Goal: Transaction & Acquisition: Purchase product/service

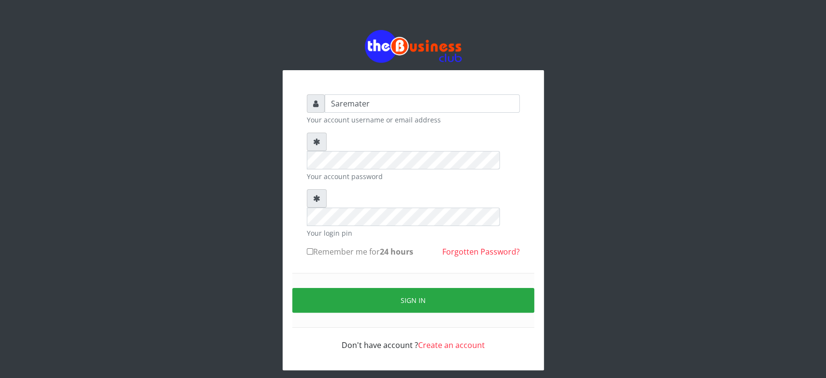
type input "Saremater"
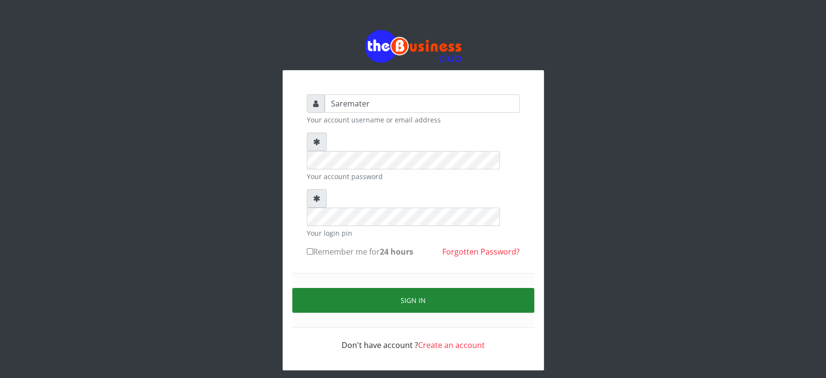
click at [406, 288] on button "Sign in" at bounding box center [413, 300] width 242 height 25
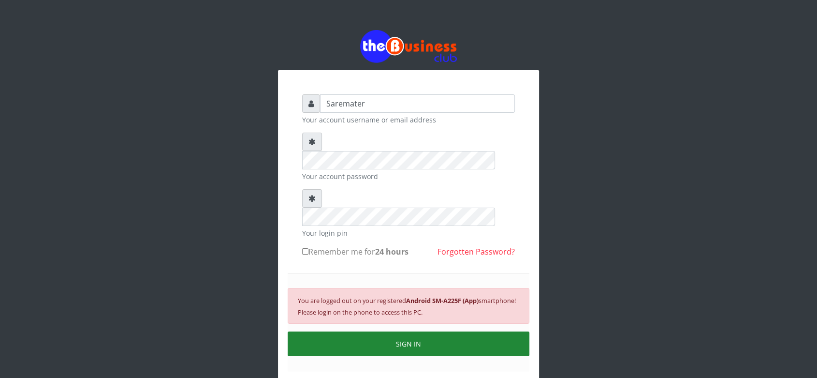
click at [392, 331] on button "SIGN IN" at bounding box center [409, 343] width 242 height 25
click at [389, 331] on button "SIGN IN" at bounding box center [409, 343] width 242 height 25
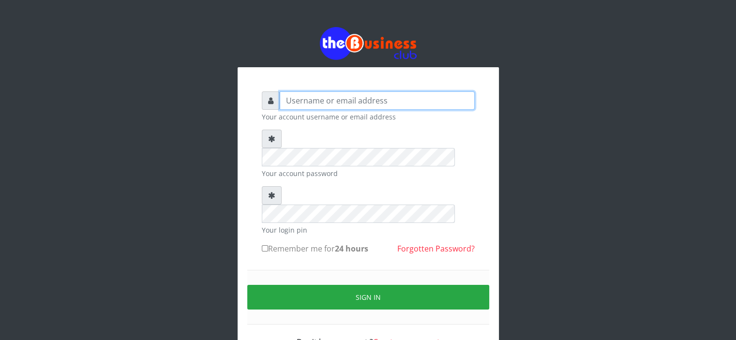
click at [301, 100] on input "text" at bounding box center [377, 100] width 195 height 18
type input "Saremater"
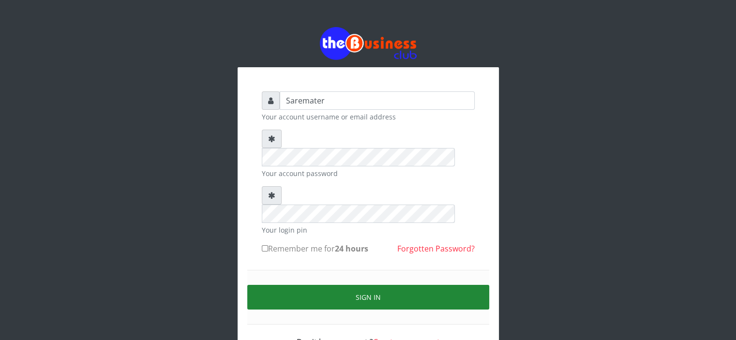
click at [346, 285] on button "Sign in" at bounding box center [368, 297] width 242 height 25
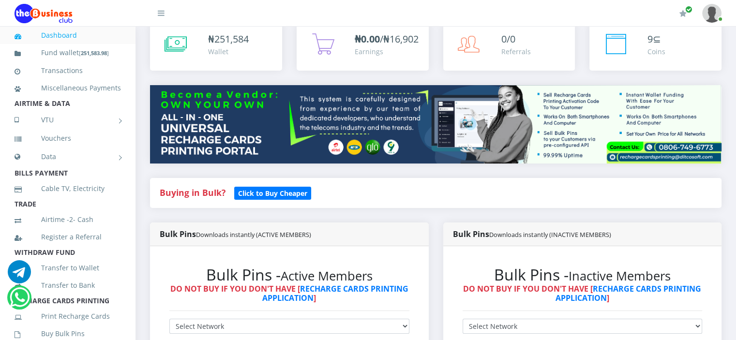
scroll to position [61, 0]
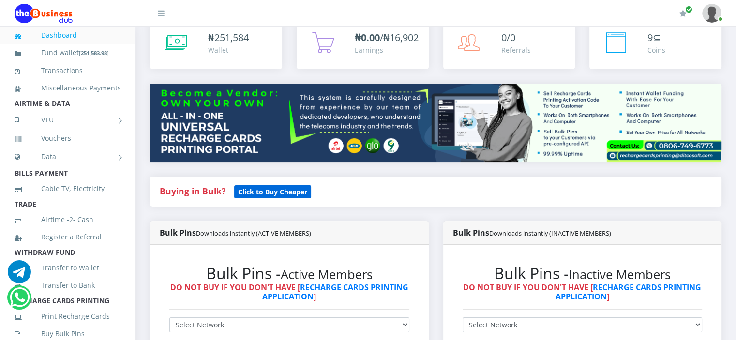
click at [253, 196] on b "Click to Buy Cheaper" at bounding box center [272, 191] width 69 height 9
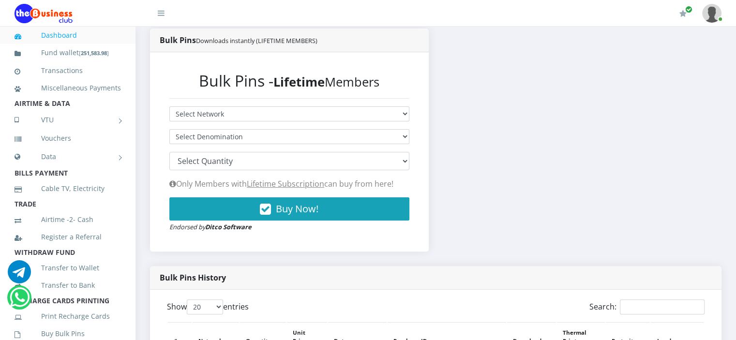
scroll to position [201, 0]
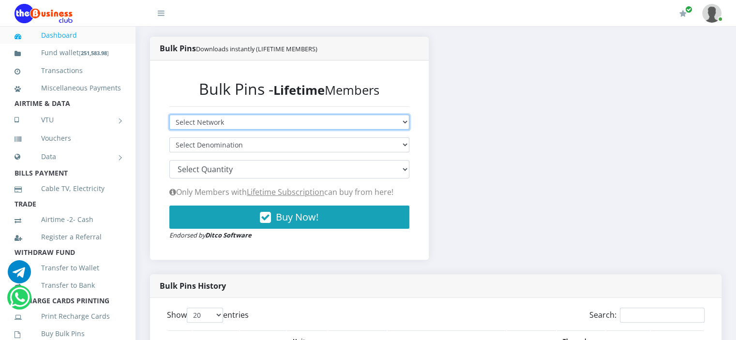
click at [257, 130] on select "Select Network MTN Globacom 9Mobile Airtel" at bounding box center [289, 122] width 240 height 15
select select "MTN"
click at [169, 125] on select "Select Network MTN Globacom 9Mobile Airtel" at bounding box center [289, 122] width 240 height 15
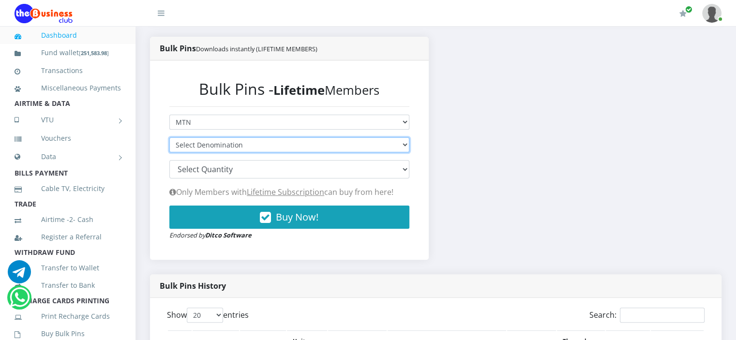
click at [253, 152] on select "Select Denomination MTN NGN100 - ₦96.94 MTN NGN200 - ₦193.88 MTN NGN400 - ₦387.…" at bounding box center [289, 144] width 240 height 15
select select "193.88-200"
click at [169, 148] on select "Select Denomination MTN NGN100 - ₦96.94 MTN NGN200 - ₦193.88 MTN NGN400 - ₦387.…" at bounding box center [289, 144] width 240 height 15
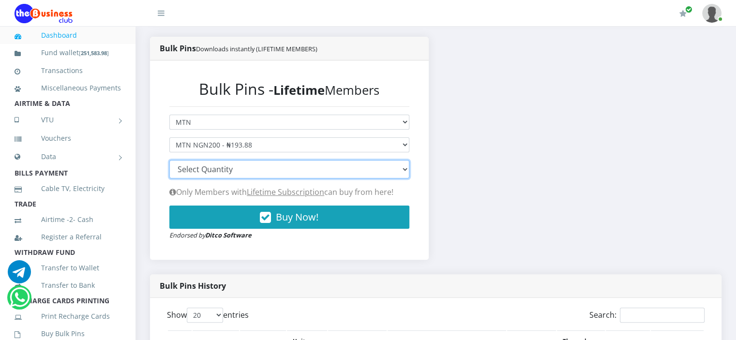
click at [246, 178] on select "100 150 200 300 500 1000" at bounding box center [289, 169] width 240 height 18
select select "500"
click at [169, 170] on select "100 150 200 300 500 1000" at bounding box center [289, 169] width 240 height 18
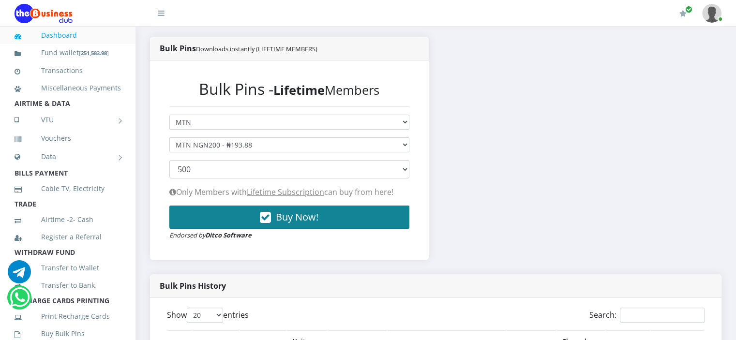
click at [229, 228] on button "Buy Now!" at bounding box center [289, 217] width 240 height 23
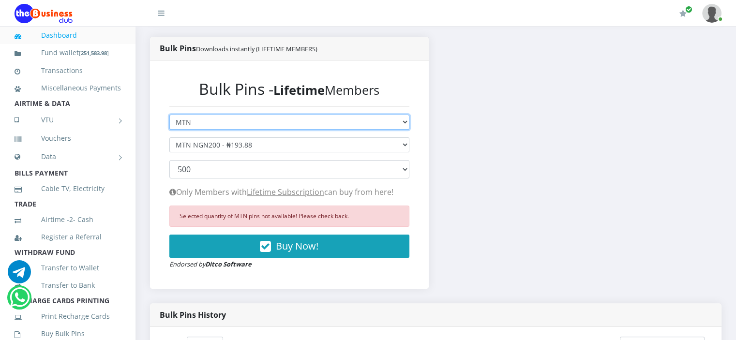
click at [257, 130] on select "Select Network MTN Globacom 9Mobile Airtel" at bounding box center [289, 122] width 240 height 15
select select "Airtel"
click at [169, 125] on select "Select Network MTN Globacom 9Mobile Airtel" at bounding box center [289, 122] width 240 height 15
select select
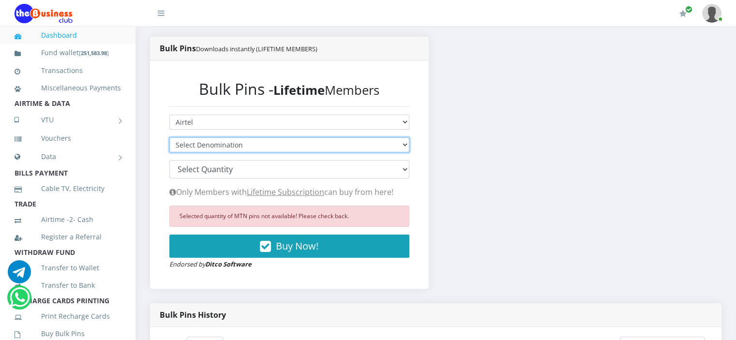
click at [238, 152] on select "Select Denomination Airtel NGN100 - ₦96.28 Airtel NGN200 - ₦192.56 Airtel NGN50…" at bounding box center [289, 144] width 240 height 15
select select "192.56-200"
click at [169, 148] on select "Select Denomination Airtel NGN100 - ₦96.28 Airtel NGN200 - ₦192.56 Airtel NGN50…" at bounding box center [289, 144] width 240 height 15
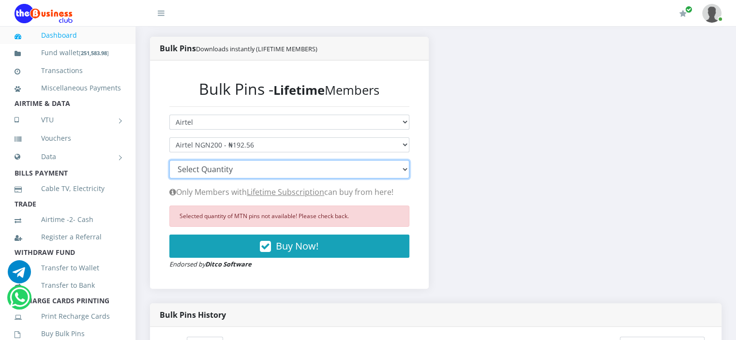
click at [241, 178] on select "100 150 200 300 500 1000" at bounding box center [289, 169] width 240 height 18
select select "500"
click at [169, 170] on select "100 150 200 300 500 1000" at bounding box center [289, 169] width 240 height 18
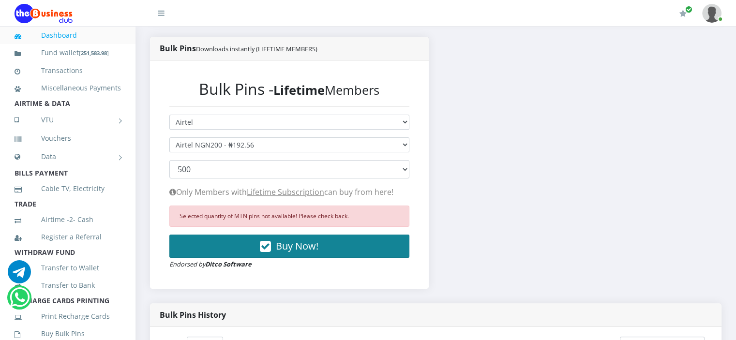
click at [244, 258] on button "Buy Now!" at bounding box center [289, 246] width 240 height 23
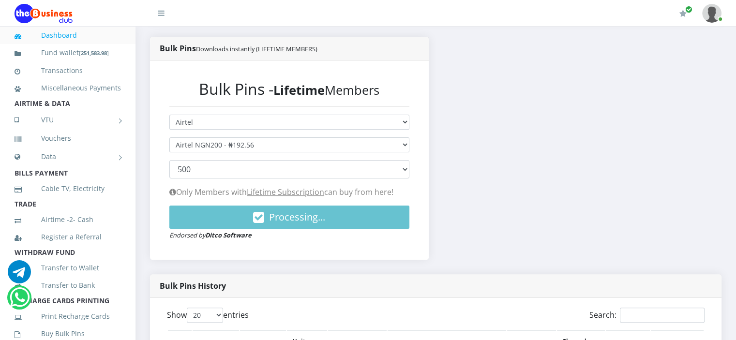
click at [244, 259] on div "Bulk Pins - Lifetime Members Select Network MTN Globacom 9Mobile Airtel Select …" at bounding box center [289, 159] width 279 height 199
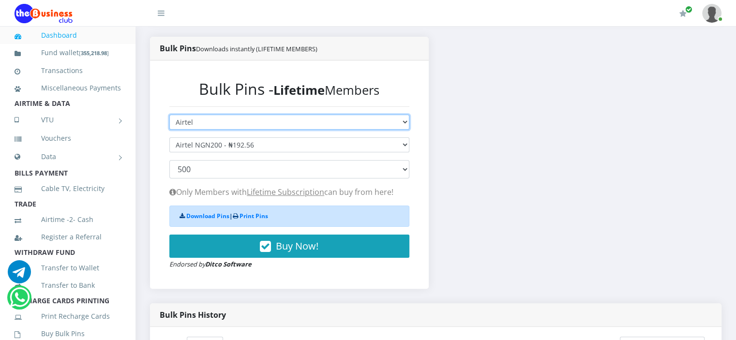
click at [233, 130] on select "Select Network MTN Globacom 9Mobile Airtel" at bounding box center [289, 122] width 240 height 15
select select "MTN"
click at [169, 125] on select "Select Network MTN Globacom 9Mobile Airtel" at bounding box center [289, 122] width 240 height 15
select select
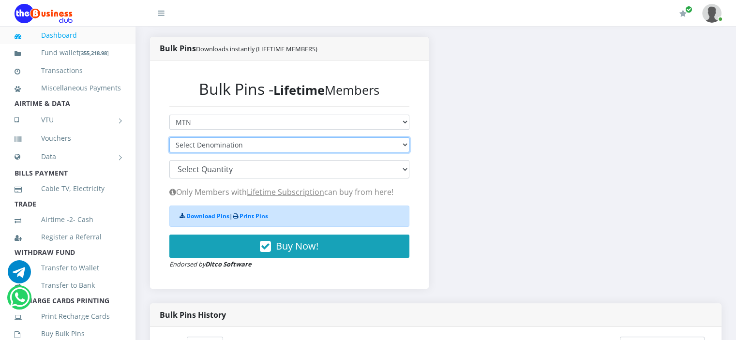
click at [232, 152] on select "Select Denomination MTN NGN100 - ₦96.94 MTN NGN200 - ₦193.88 MTN NGN400 - ₦387.…" at bounding box center [289, 144] width 240 height 15
select select "96.94-100"
click at [169, 148] on select "Select Denomination MTN NGN100 - ₦96.94 MTN NGN200 - ₦193.88 MTN NGN400 - ₦387.…" at bounding box center [289, 144] width 240 height 15
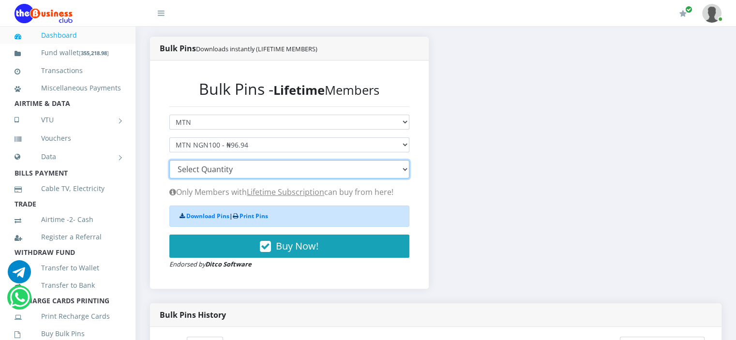
click at [230, 178] on select "100 150 200 300 500 1000" at bounding box center [289, 169] width 240 height 18
select select "1000"
click at [169, 170] on select "100 150 200 300 500 1000" at bounding box center [289, 169] width 240 height 18
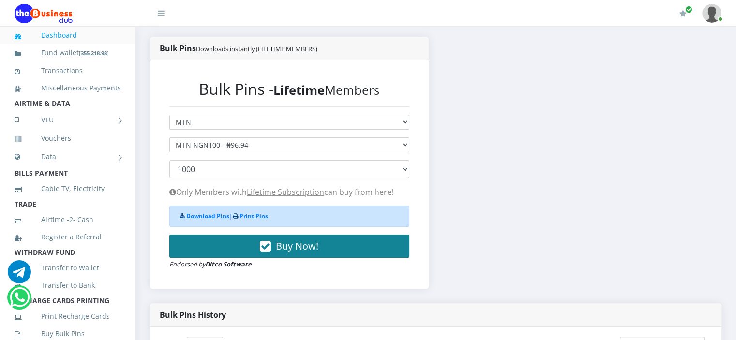
click at [229, 257] on button "Buy Now!" at bounding box center [289, 246] width 240 height 23
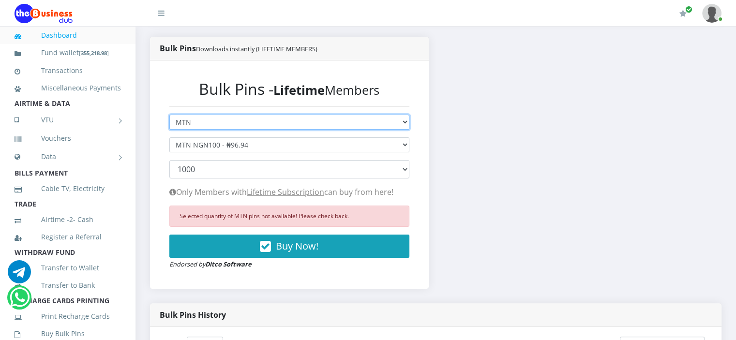
click at [231, 130] on select "Select Network MTN Globacom 9Mobile Airtel" at bounding box center [289, 122] width 240 height 15
select select "Airtel"
click at [169, 125] on select "Select Network MTN Globacom 9Mobile Airtel" at bounding box center [289, 122] width 240 height 15
select select
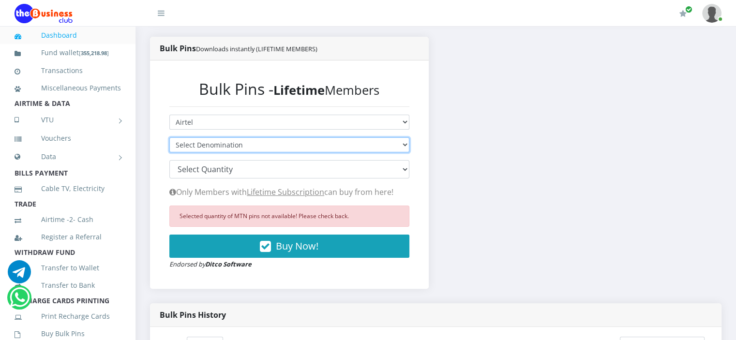
click at [226, 152] on select "Select Denomination Airtel NGN100 - ₦96.28 Airtel NGN200 - ₦192.56 Airtel NGN50…" at bounding box center [289, 144] width 240 height 15
select select "481.4-500"
click at [169, 148] on select "Select Denomination Airtel NGN100 - ₦96.28 Airtel NGN200 - ₦192.56 Airtel NGN50…" at bounding box center [289, 144] width 240 height 15
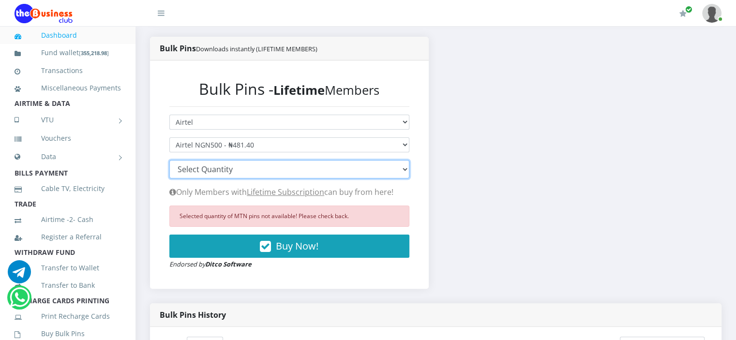
click at [234, 176] on select "100 150 200 300 500 1000" at bounding box center [289, 169] width 240 height 18
select select "200"
click at [169, 170] on select "100 150 200 300 500 1000" at bounding box center [289, 169] width 240 height 18
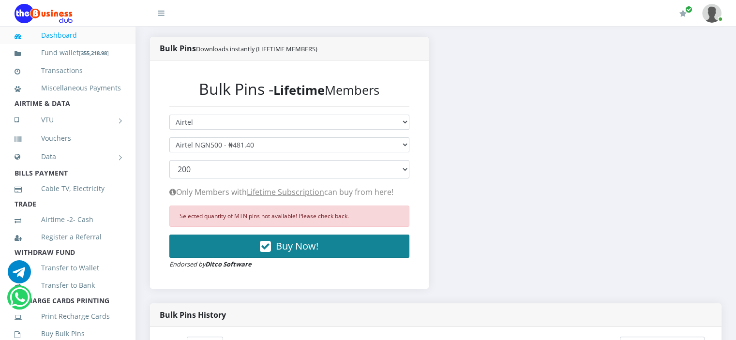
click at [241, 255] on button "Buy Now!" at bounding box center [289, 246] width 240 height 23
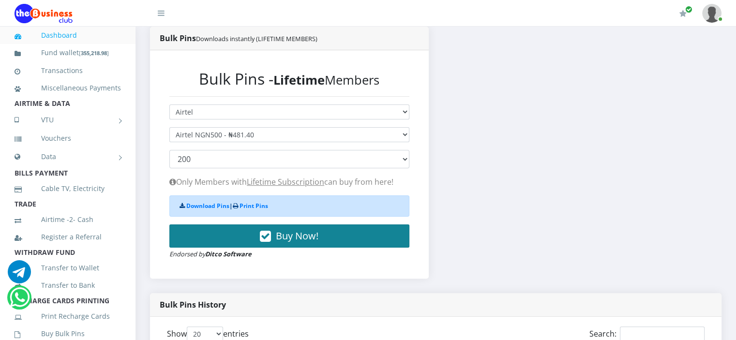
scroll to position [217, 0]
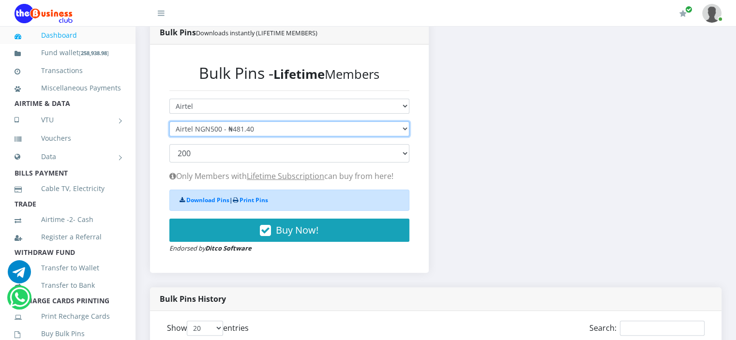
click at [267, 136] on select "Select Denomination Airtel NGN100 - ₦96.28 Airtel NGN200 - ₦192.56 Airtel NGN50…" at bounding box center [289, 128] width 240 height 15
select select "96.28-100"
click at [169, 131] on select "Select Denomination Airtel NGN100 - ₦96.28 Airtel NGN200 - ₦192.56 Airtel NGN50…" at bounding box center [289, 128] width 240 height 15
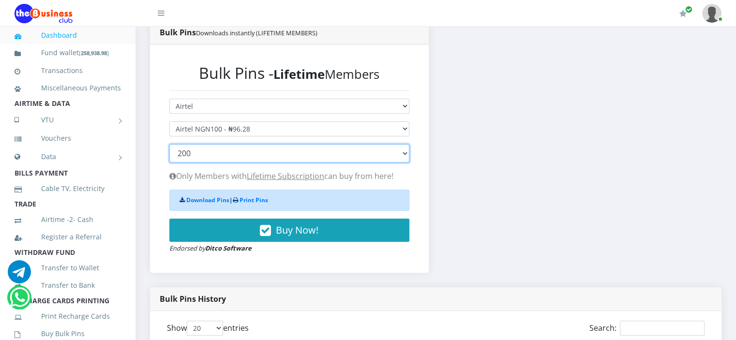
click at [221, 163] on select "100 150 200 300 500 1000" at bounding box center [289, 153] width 240 height 18
select select "1000"
click at [169, 154] on select "100 150 200 300 500 1000" at bounding box center [289, 153] width 240 height 18
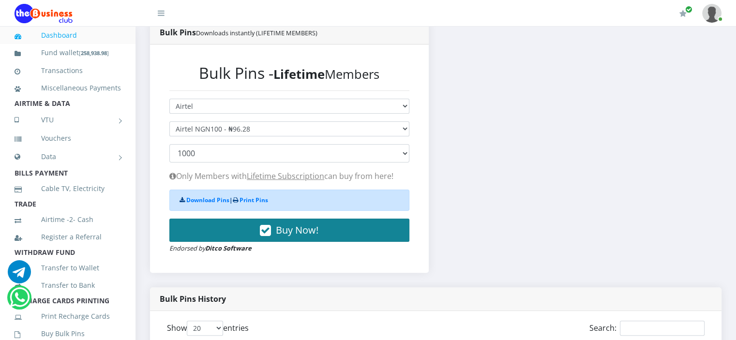
click at [243, 237] on button "Buy Now!" at bounding box center [289, 230] width 240 height 23
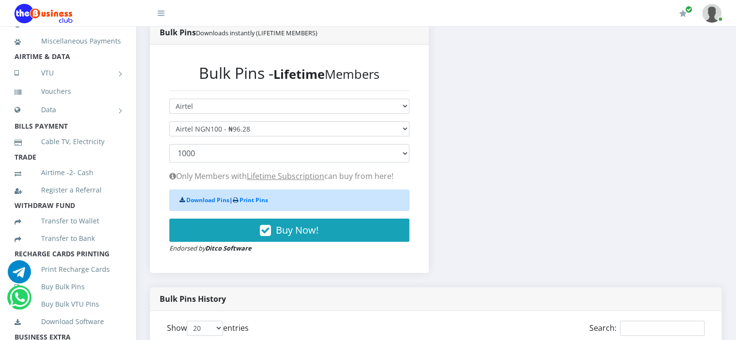
scroll to position [54, 0]
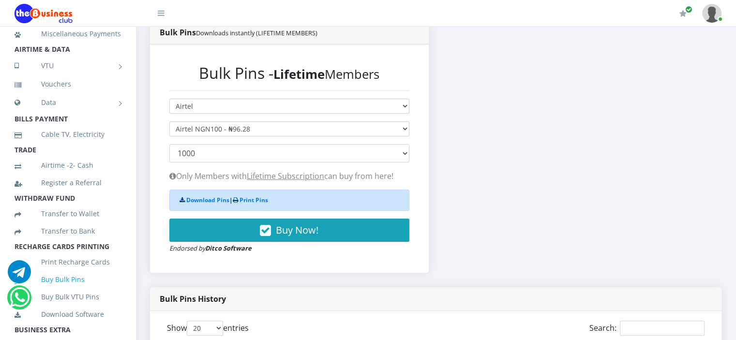
click at [71, 291] on link "Buy Bulk Pins" at bounding box center [68, 279] width 106 height 22
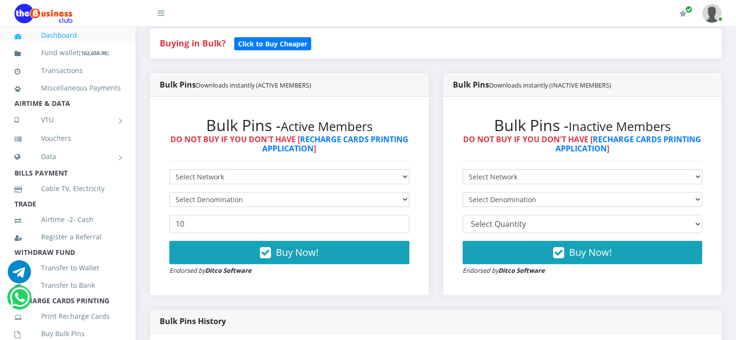
scroll to position [217, 0]
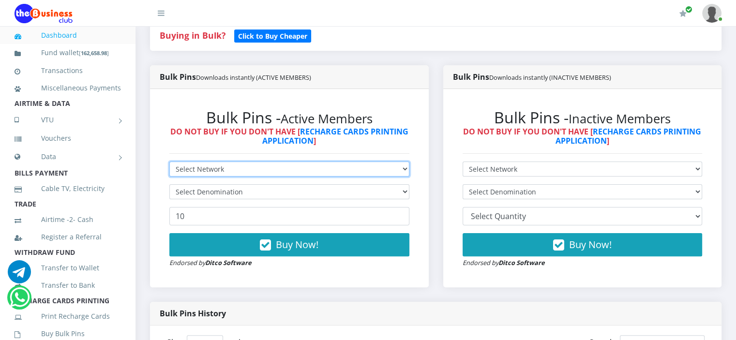
click at [274, 177] on select "Select Network MTN Globacom 9Mobile Airtel" at bounding box center [289, 169] width 240 height 15
select select "Airtel"
click at [169, 172] on select "Select Network MTN Globacom 9Mobile Airtel" at bounding box center [289, 169] width 240 height 15
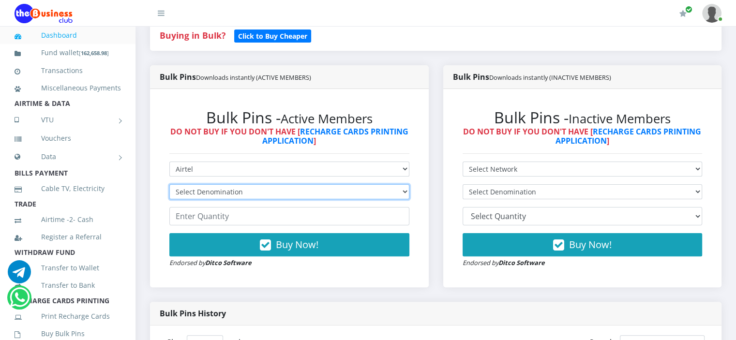
click at [266, 199] on select "Select Denomination Airtel NGN100 - ₦96.37 Airtel NGN200 - ₦192.74 Airtel NGN50…" at bounding box center [289, 191] width 240 height 15
select select "963.7-1000"
click at [169, 194] on select "Select Denomination Airtel NGN100 - ₦96.37 Airtel NGN200 - ₦192.74 Airtel NGN50…" at bounding box center [289, 191] width 240 height 15
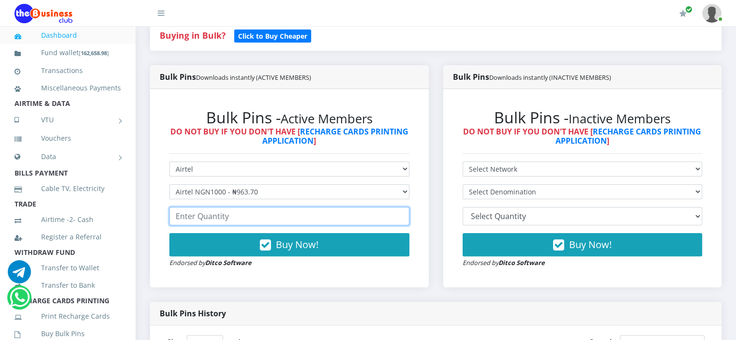
click at [250, 225] on input "number" at bounding box center [289, 216] width 240 height 18
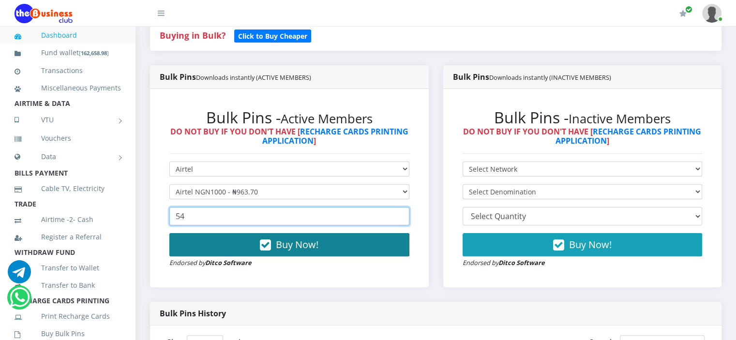
type input "54"
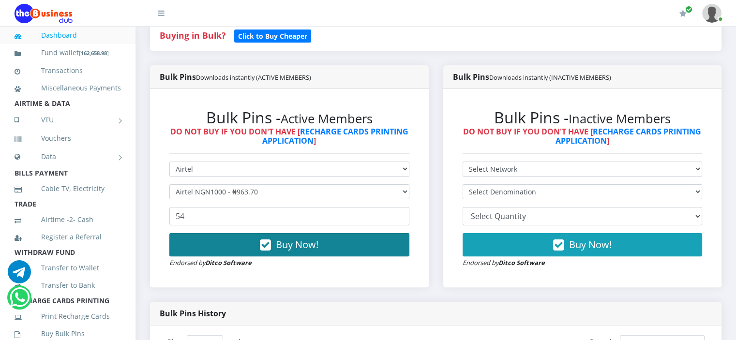
click at [281, 251] on span "Buy Now!" at bounding box center [297, 244] width 43 height 13
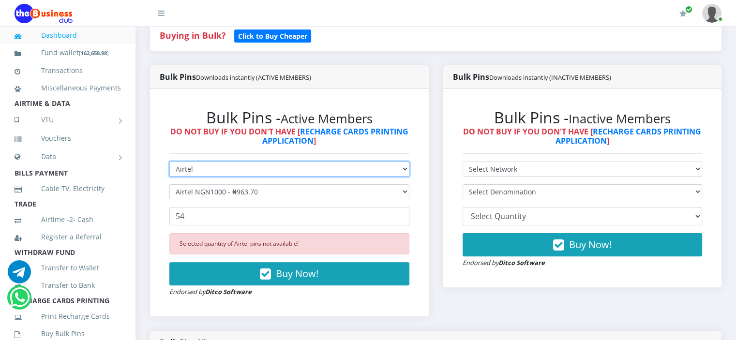
click at [265, 177] on select "Select Network MTN Globacom 9Mobile Airtel" at bounding box center [289, 169] width 240 height 15
select select "Glo"
click at [169, 172] on select "Select Network MTN Globacom 9Mobile Airtel" at bounding box center [289, 169] width 240 height 15
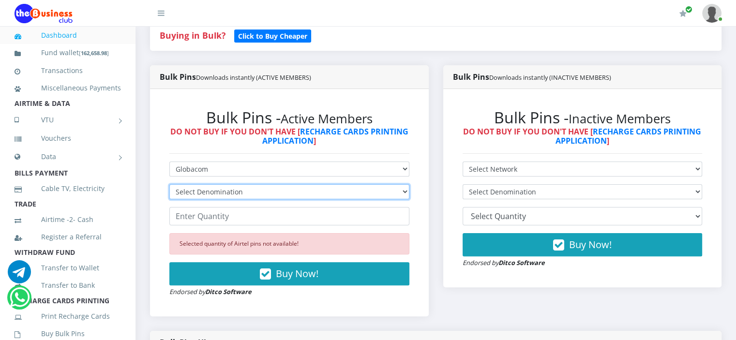
click at [262, 198] on select "Select Denomination Glo NGN100 - ₦96.50 Glo NGN200 - ₦193.00 Glo NGN500 - ₦482.…" at bounding box center [289, 191] width 240 height 15
select select "482.5-500"
click at [169, 194] on select "Select Denomination Glo NGN100 - ₦96.50 Glo NGN200 - ₦193.00 Glo NGN500 - ₦482.…" at bounding box center [289, 191] width 240 height 15
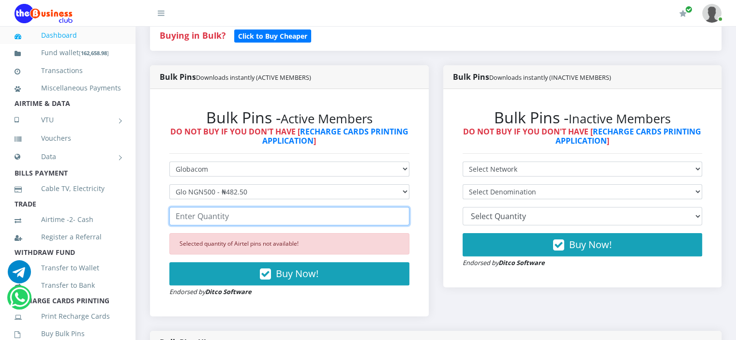
click at [242, 225] on input "number" at bounding box center [289, 216] width 240 height 18
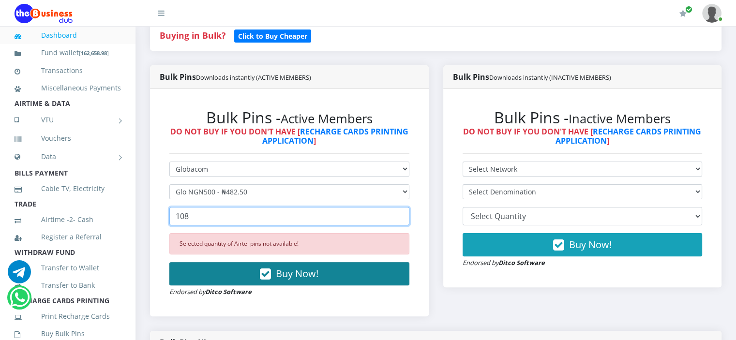
type input "108"
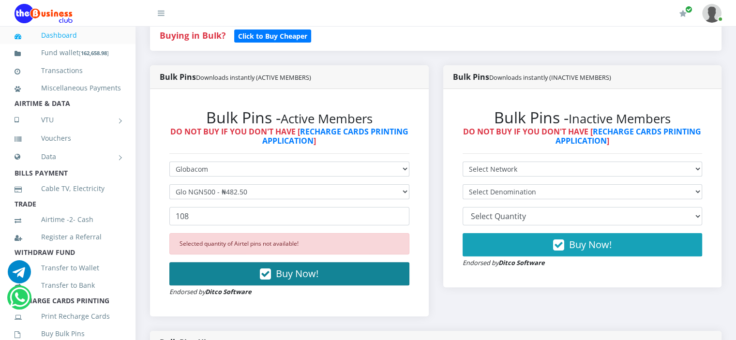
click at [293, 280] on span "Buy Now!" at bounding box center [297, 273] width 43 height 13
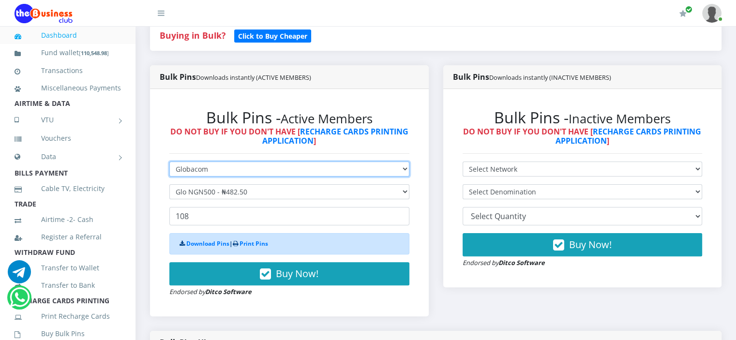
click at [299, 177] on select "Select Network MTN Globacom 9Mobile Airtel" at bounding box center [289, 169] width 240 height 15
select select "MTN"
click at [169, 172] on select "Select Network MTN Globacom 9Mobile Airtel" at bounding box center [289, 169] width 240 height 15
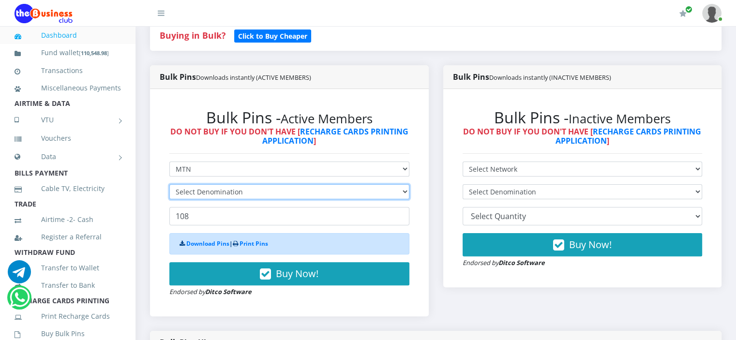
click at [286, 199] on select "Select Denomination" at bounding box center [289, 191] width 240 height 15
click at [285, 199] on select "Select Denomination" at bounding box center [289, 191] width 240 height 15
click at [285, 199] on select "Select Denomination MTN NGN100 - ₦96.98 MTN NGN200 - ₦193.96 MTN NGN400 - ₦387.…" at bounding box center [289, 191] width 240 height 15
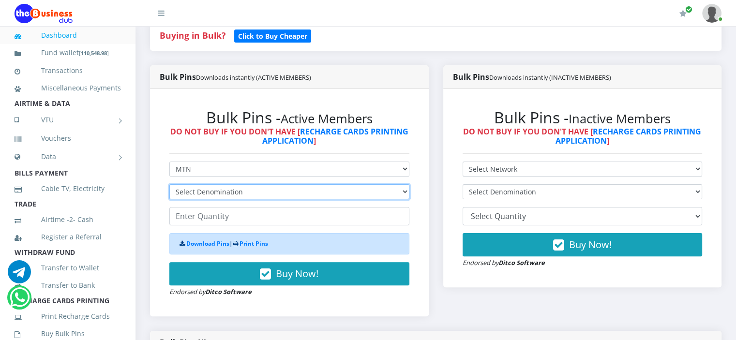
select select "969.8-1000"
click at [169, 194] on select "Select Denomination MTN NGN100 - ₦96.98 MTN NGN200 - ₦193.96 MTN NGN400 - ₦387.…" at bounding box center [289, 191] width 240 height 15
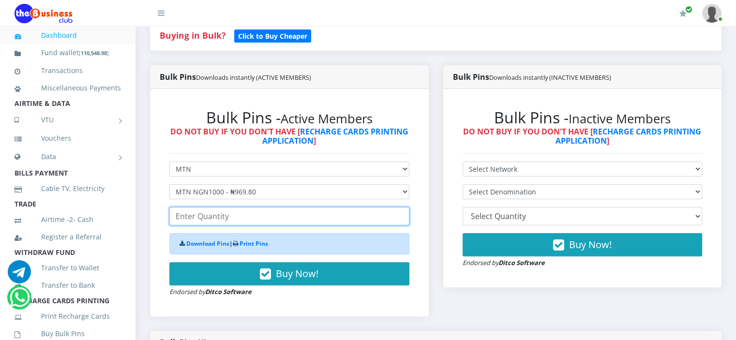
click at [263, 225] on input "number" at bounding box center [289, 216] width 240 height 18
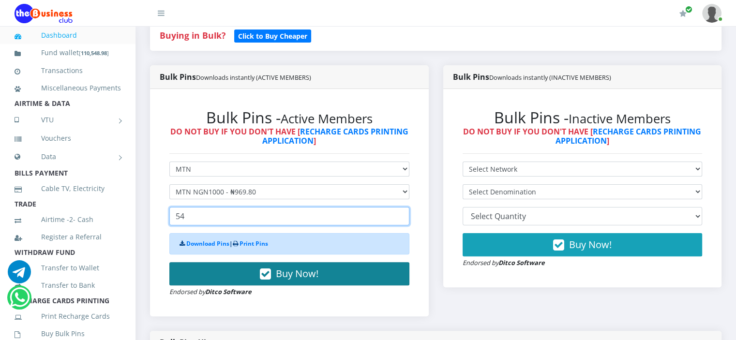
type input "54"
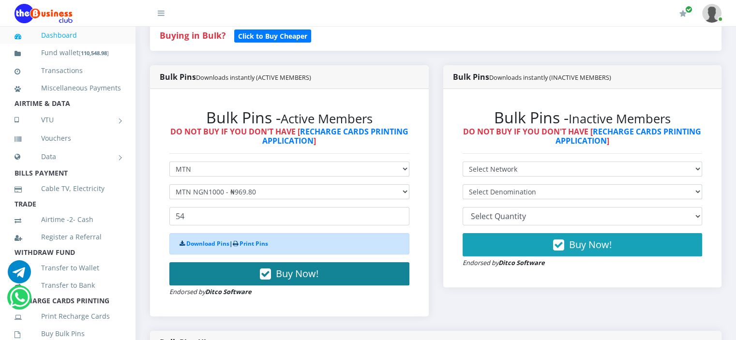
click at [312, 280] on span "Buy Now!" at bounding box center [297, 273] width 43 height 13
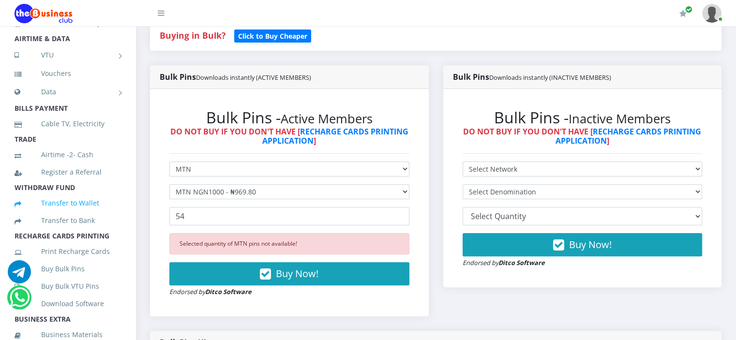
scroll to position [65, 0]
click at [68, 279] on link "Buy Bulk Pins" at bounding box center [68, 268] width 106 height 22
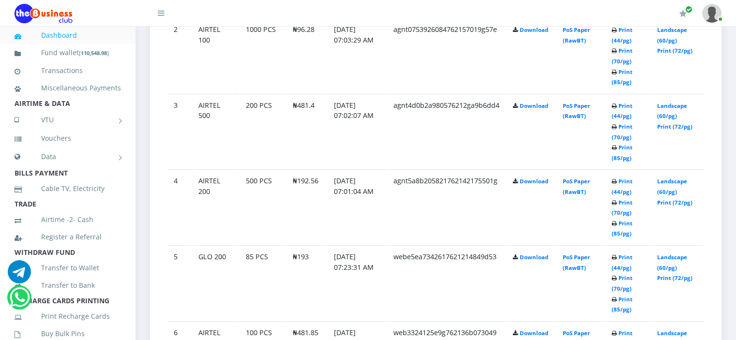
scroll to position [664, 0]
click at [674, 191] on link "Landscape (60/pg)" at bounding box center [671, 186] width 30 height 18
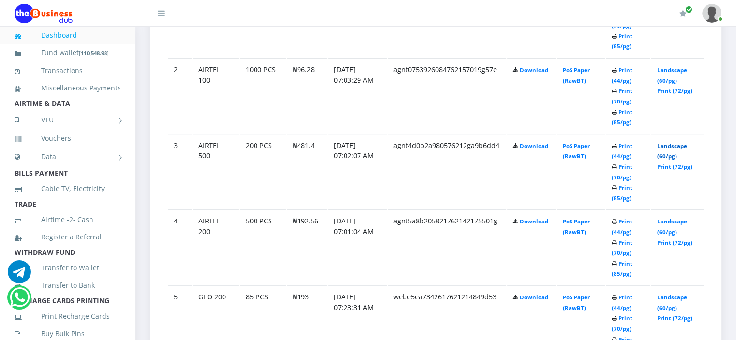
click at [666, 154] on link "Landscape (60/pg)" at bounding box center [671, 151] width 30 height 18
click at [672, 153] on link "Landscape (60/pg)" at bounding box center [671, 151] width 30 height 18
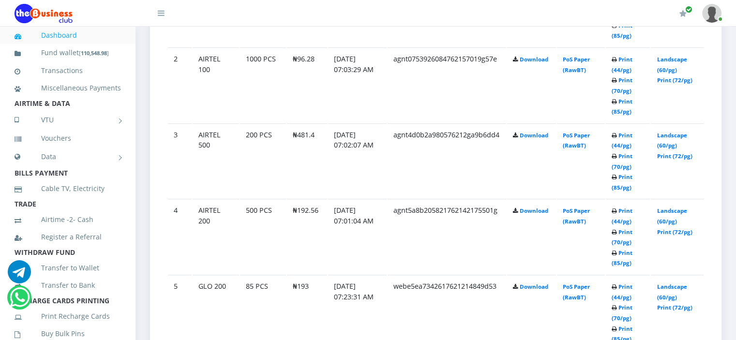
scroll to position [627, 0]
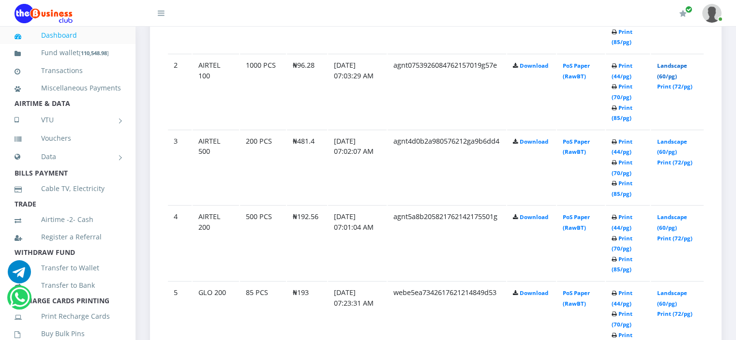
click at [664, 74] on link "Landscape (60/pg)" at bounding box center [671, 71] width 30 height 18
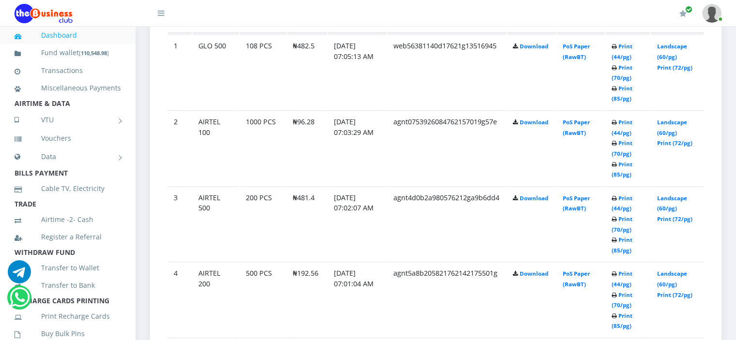
scroll to position [517, 0]
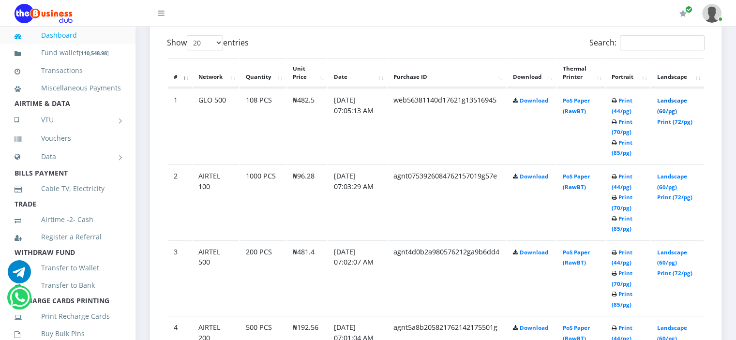
click at [670, 111] on link "Landscape (60/pg)" at bounding box center [671, 106] width 30 height 18
